Goal: Find specific page/section

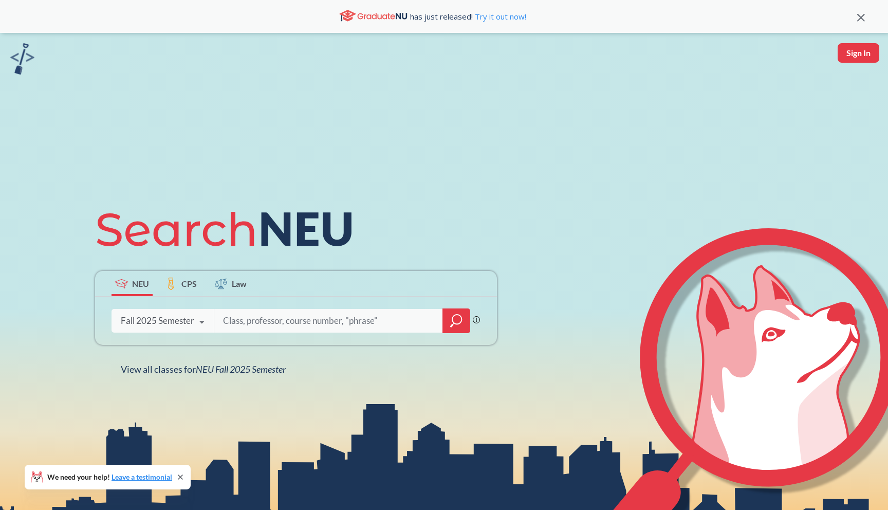
click at [282, 321] on input "search" at bounding box center [329, 321] width 214 height 22
type input "20415"
click at [459, 320] on icon "magnifying glass" at bounding box center [456, 320] width 12 height 14
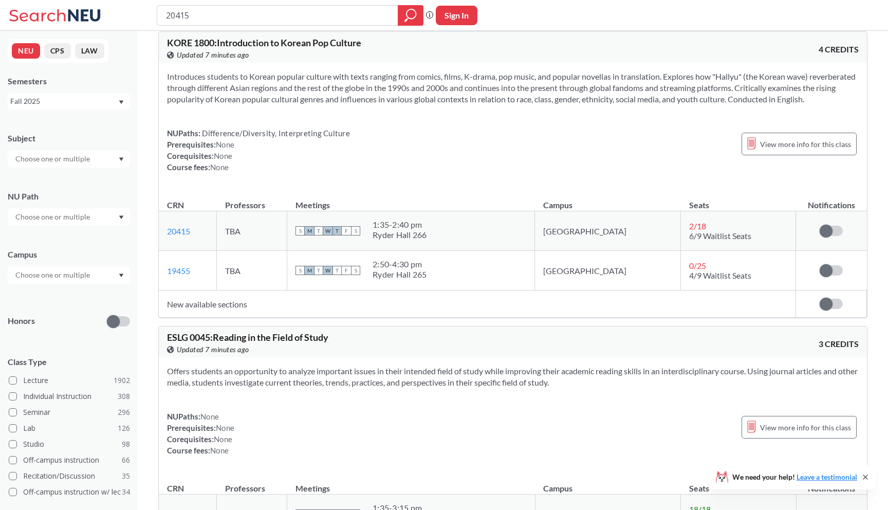
scroll to position [16, 0]
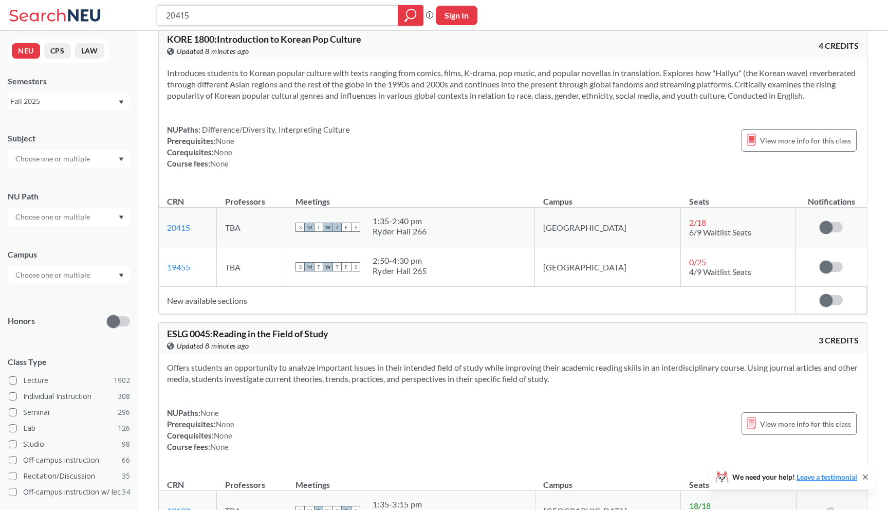
drag, startPoint x: 205, startPoint y: 11, endPoint x: 96, endPoint y: 2, distance: 109.4
click at [96, 2] on div "20415 Phrase search guarantees the exact search appears in the results. Ex. If …" at bounding box center [444, 15] width 888 height 31
type input "game2500"
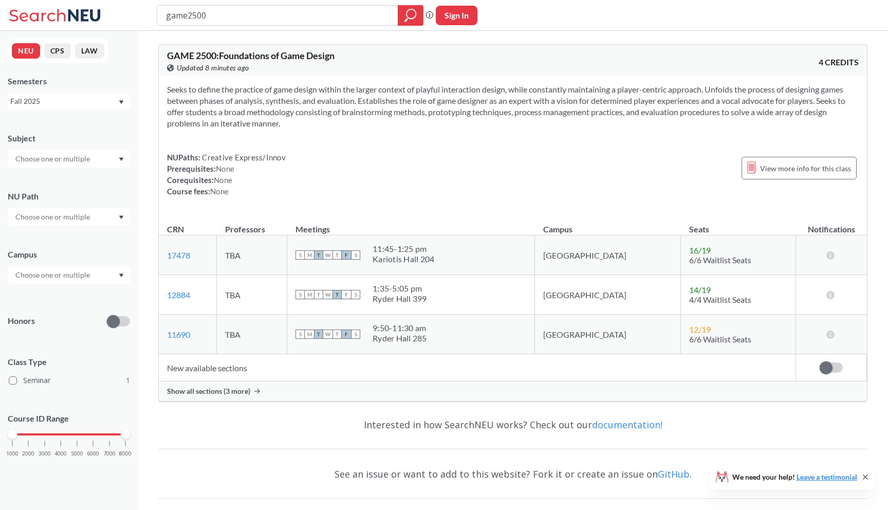
click at [235, 364] on td "New available sections" at bounding box center [477, 367] width 637 height 27
click at [242, 391] on span "Show all sections (3 more)" at bounding box center [208, 390] width 83 height 9
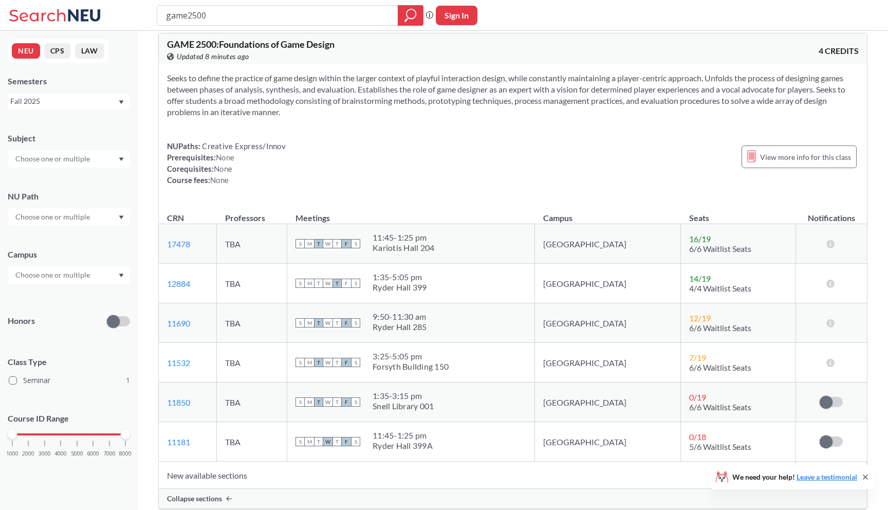
scroll to position [9, 0]
